Goal: Communication & Community: Answer question/provide support

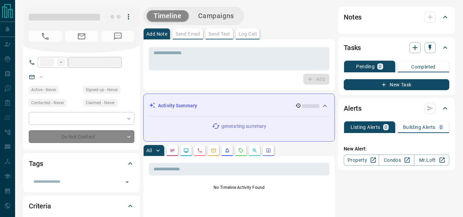
type input "**"
type input "**********"
type input "**"
type input "*"
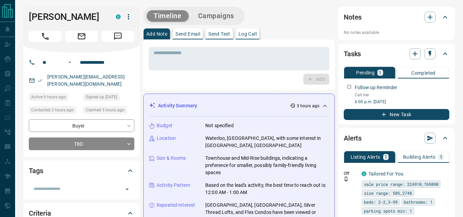
click at [329, 105] on div "Activity Summary 3 hours ago Budget Not specified Location Waterloo, ON, with s…" at bounding box center [239, 179] width 192 height 170
click at [325, 105] on icon at bounding box center [325, 106] width 4 height 2
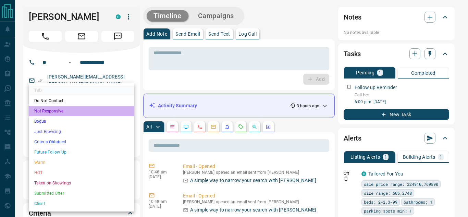
click at [66, 111] on li "Not Responsive" at bounding box center [82, 111] width 106 height 10
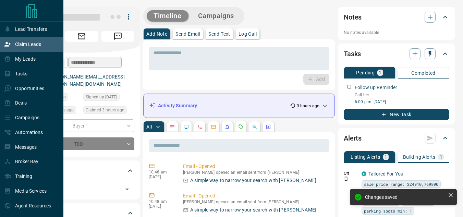
click at [8, 48] on icon at bounding box center [7, 44] width 7 height 7
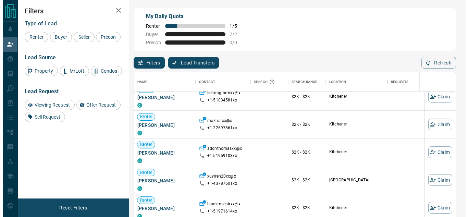
scroll to position [69, 0]
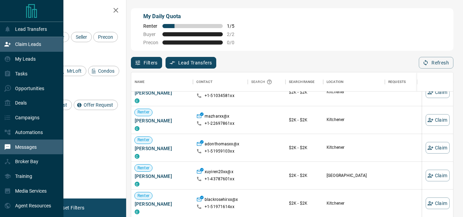
click at [17, 150] on p "Messages" at bounding box center [26, 146] width 22 height 5
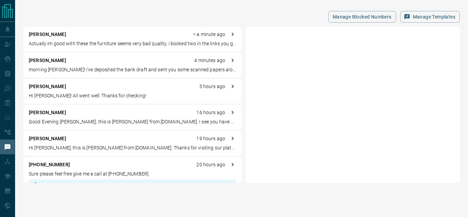
click at [130, 37] on div "Kevin Luo < a minute ago" at bounding box center [132, 34] width 207 height 7
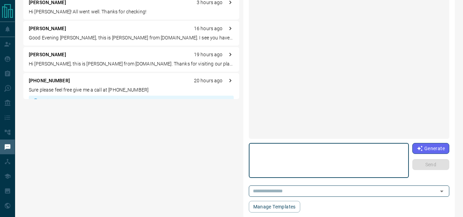
scroll to position [243, 0]
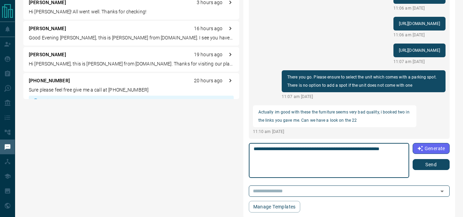
click at [284, 157] on textarea "**********" at bounding box center [329, 160] width 151 height 29
type textarea "**********"
click at [440, 167] on button "Send" at bounding box center [431, 164] width 37 height 11
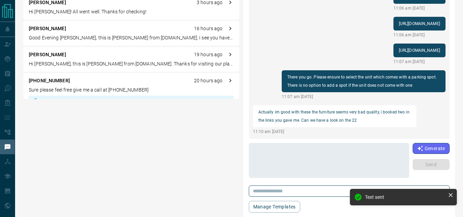
scroll to position [278, 0]
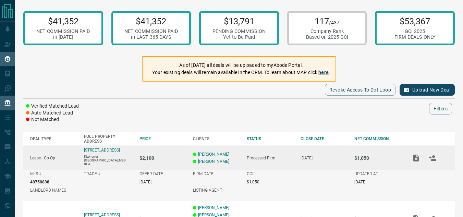
click at [14, 60] on div "My Leads" at bounding box center [20, 58] width 32 height 11
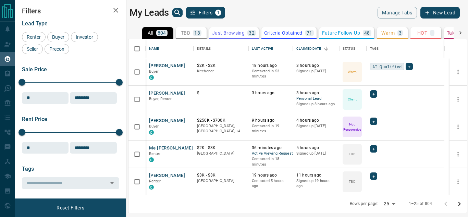
scroll to position [150, 333]
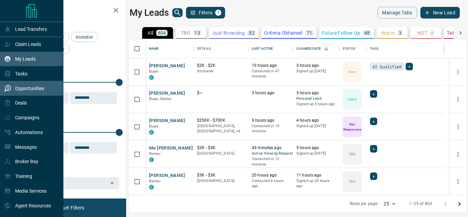
click at [5, 94] on div "Opportunities" at bounding box center [24, 88] width 40 height 11
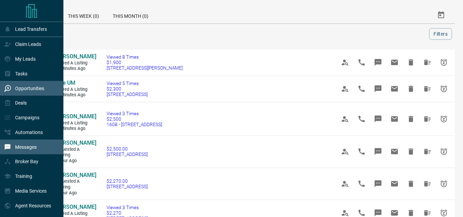
click at [22, 150] on p "Messages" at bounding box center [26, 146] width 22 height 5
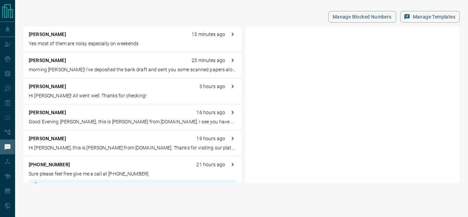
drag, startPoint x: 139, startPoint y: 141, endPoint x: 57, endPoint y: 17, distance: 148.2
click at [57, 17] on div "Manage Blocked Numbers Manage Templates" at bounding box center [241, 17] width 437 height 12
click at [50, 43] on p "Yes most of them are noisy especially on weekends" at bounding box center [132, 43] width 207 height 7
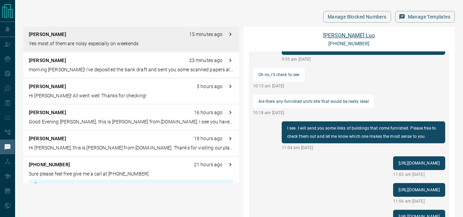
click at [344, 36] on link "[PERSON_NAME]" at bounding box center [349, 35] width 52 height 7
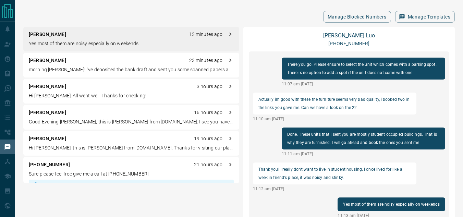
click at [344, 36] on link "[PERSON_NAME]" at bounding box center [349, 35] width 52 height 7
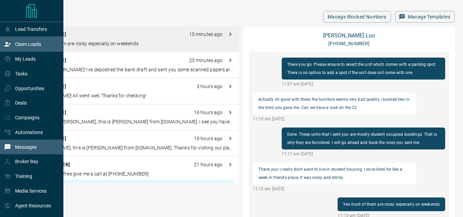
click at [4, 47] on div "Claim Leads" at bounding box center [31, 44] width 63 height 15
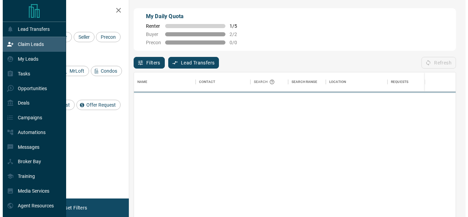
scroll to position [158, 317]
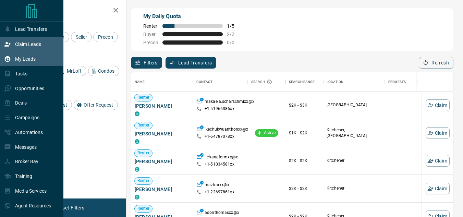
click at [7, 61] on icon at bounding box center [7, 59] width 7 height 7
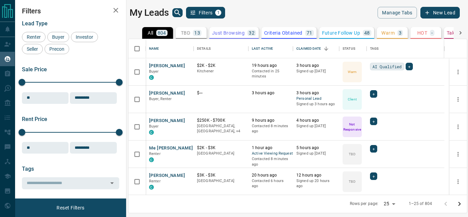
scroll to position [150, 333]
click at [170, 67] on button "[PERSON_NAME]" at bounding box center [167, 66] width 36 height 7
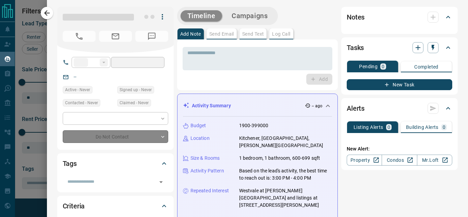
type input "**"
type input "**********"
type input "*"
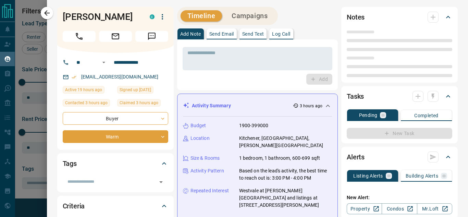
scroll to position [69, 0]
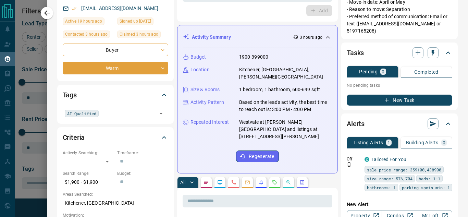
click at [324, 39] on icon at bounding box center [328, 37] width 8 height 8
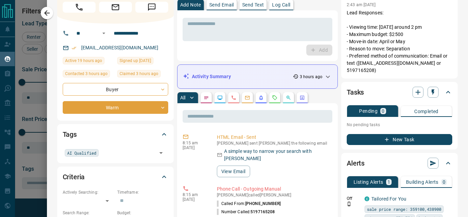
scroll to position [0, 0]
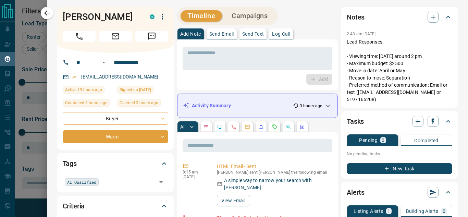
click at [40, 9] on div at bounding box center [234, 108] width 468 height 217
click at [45, 12] on div at bounding box center [234, 108] width 468 height 217
